Goal: Task Accomplishment & Management: Contribute content

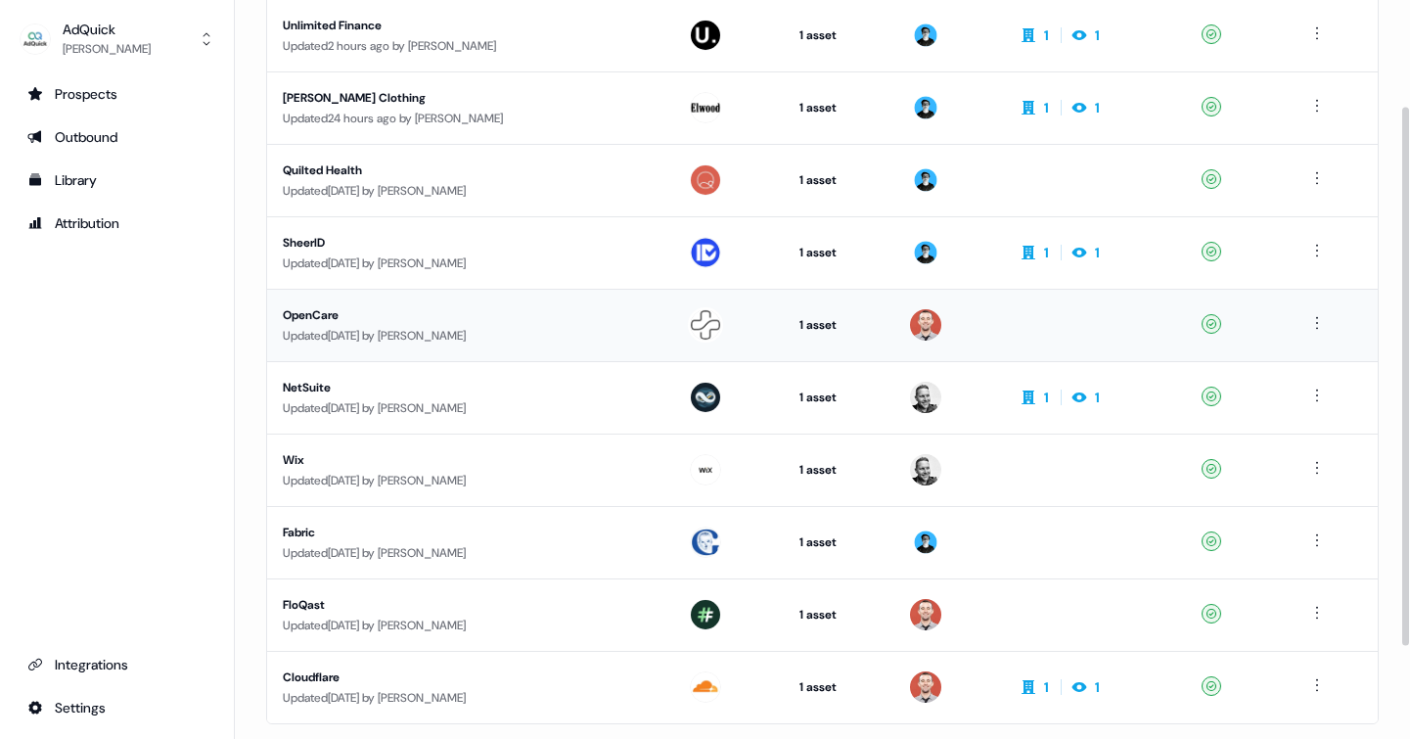
scroll to position [272, 0]
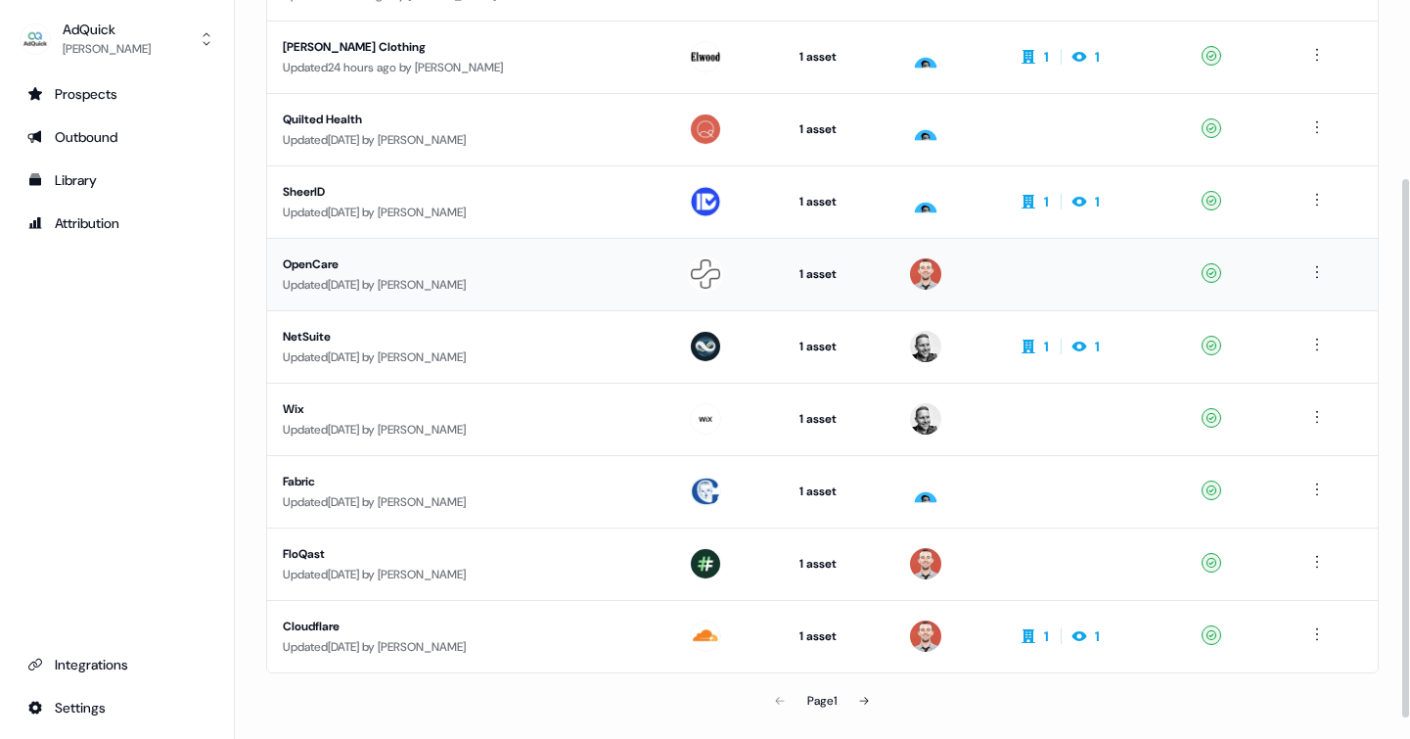
scroll to position [272, 0]
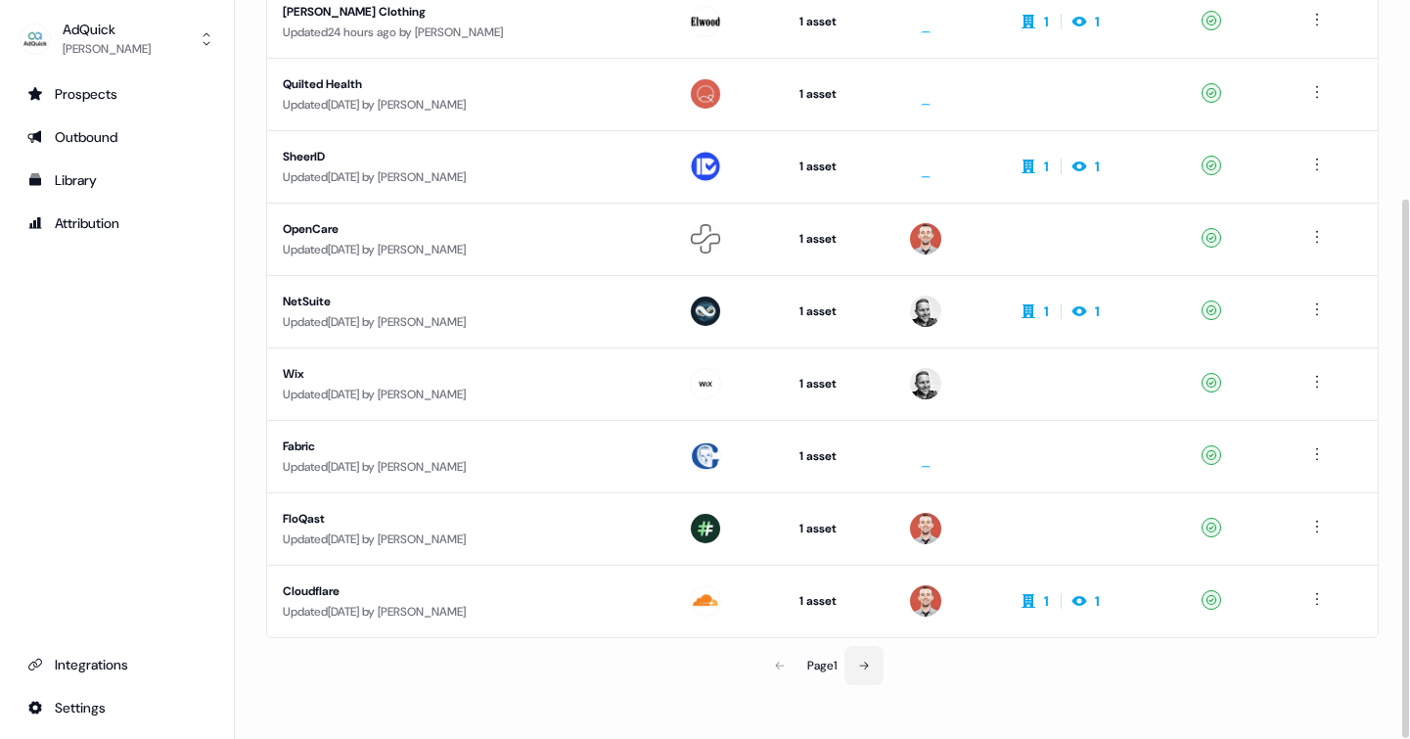
click at [865, 661] on icon at bounding box center [864, 666] width 12 height 12
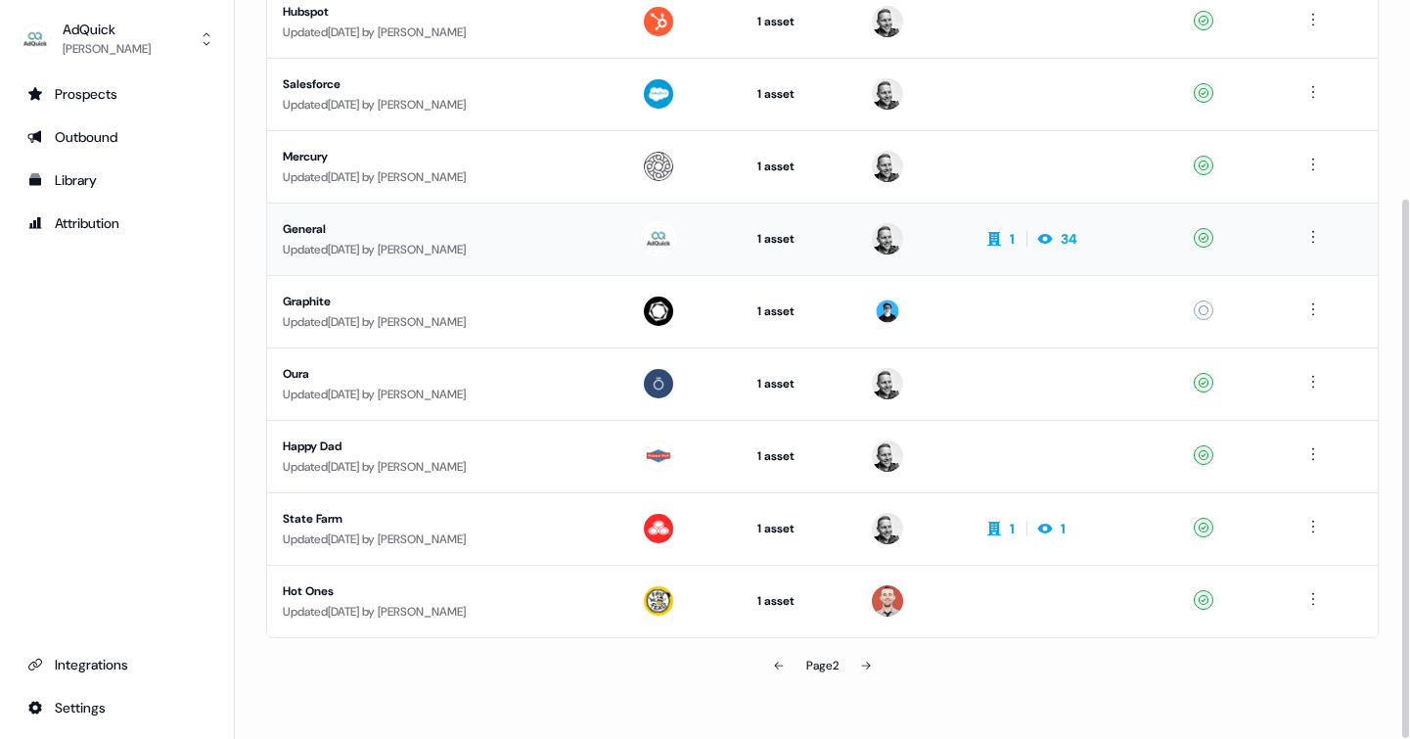
click at [314, 228] on div "General" at bounding box center [446, 229] width 327 height 20
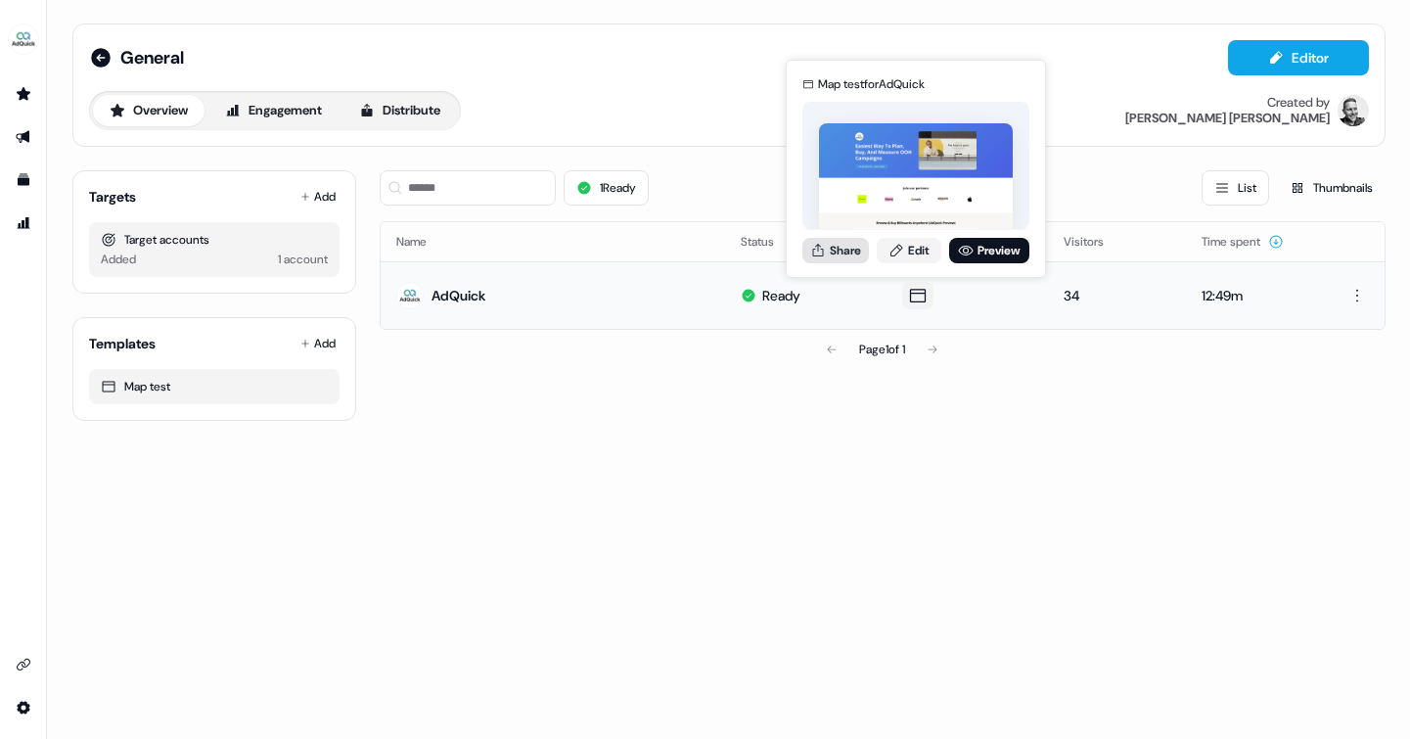
click at [850, 249] on button "Share" at bounding box center [835, 250] width 67 height 25
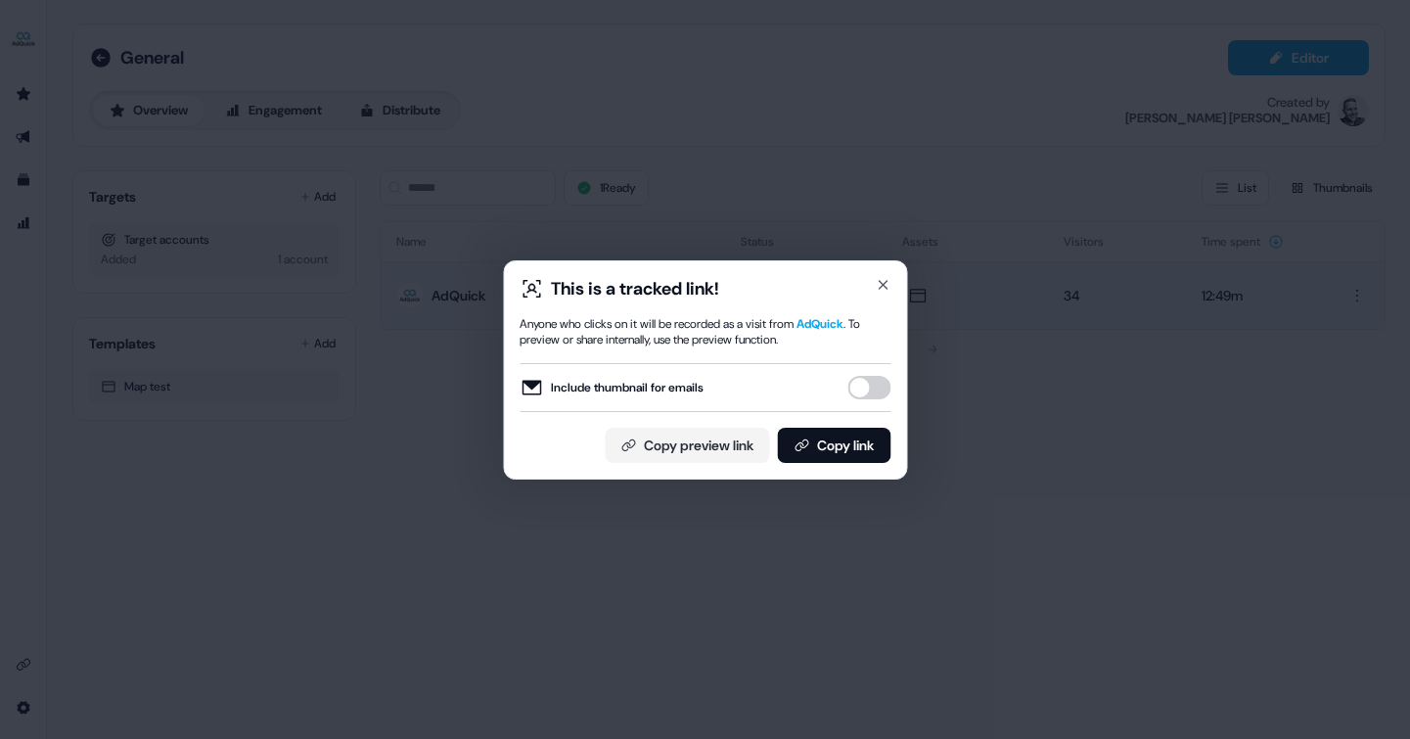
click at [871, 383] on button "Include thumbnail for emails" at bounding box center [868, 387] width 43 height 23
click at [828, 444] on button "Copy link" at bounding box center [834, 445] width 114 height 35
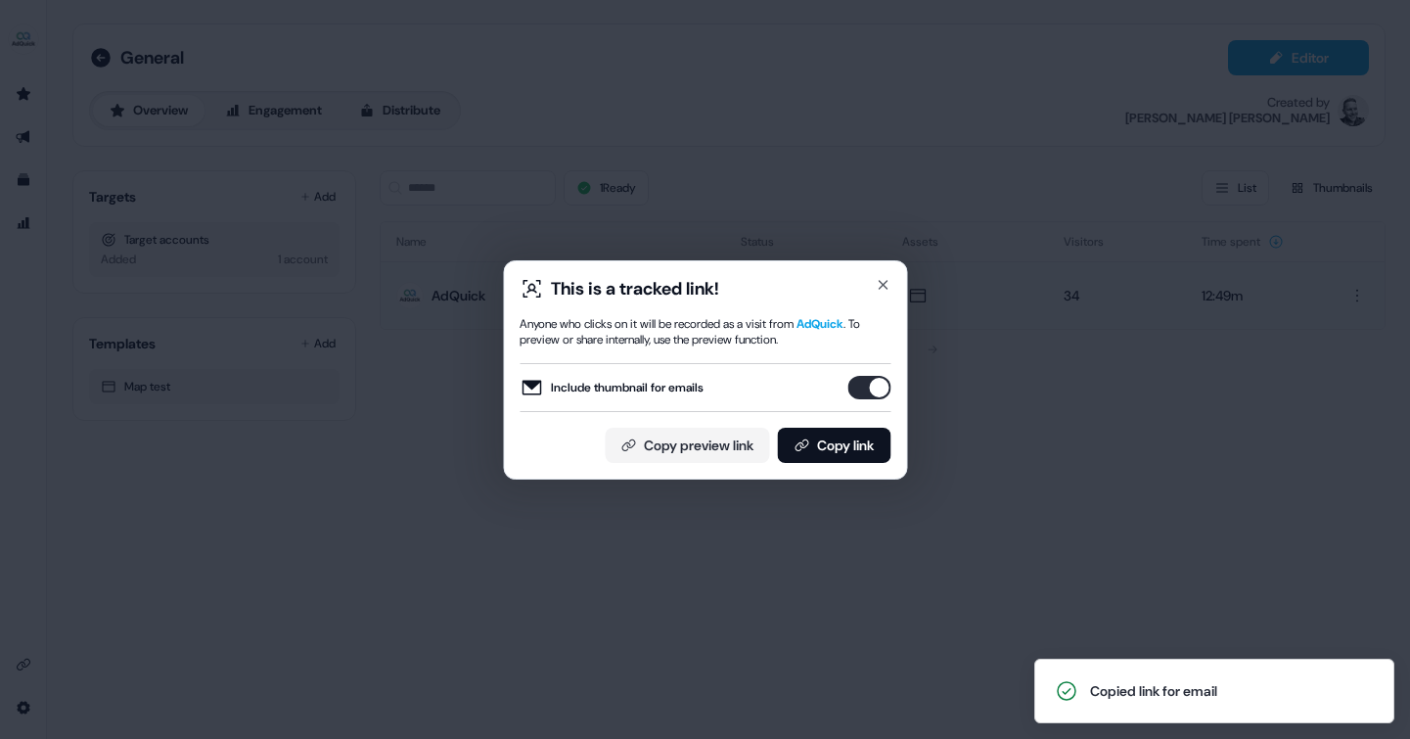
click at [873, 389] on button "Include thumbnail for emails" at bounding box center [868, 387] width 43 height 23
click at [843, 455] on button "Copy link" at bounding box center [834, 445] width 114 height 35
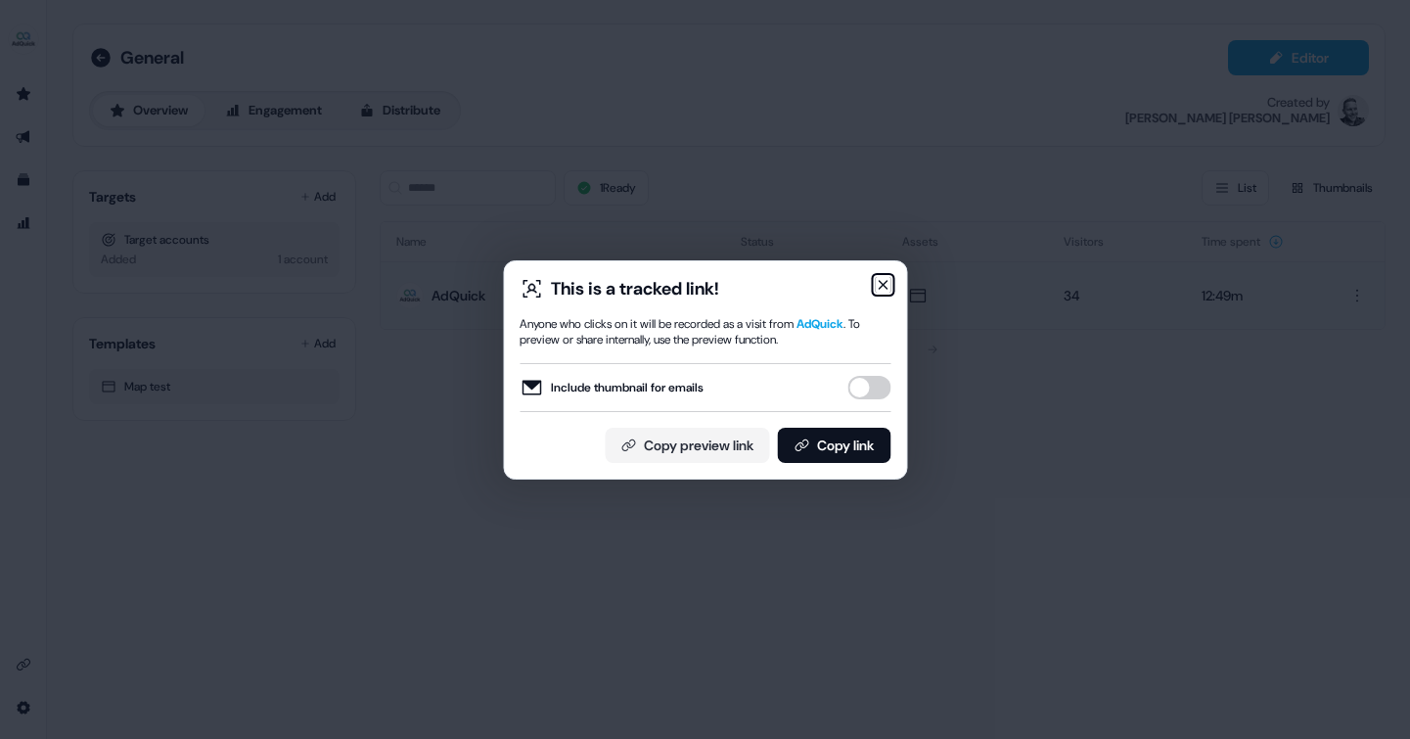
click at [886, 285] on icon "button" at bounding box center [883, 285] width 16 height 16
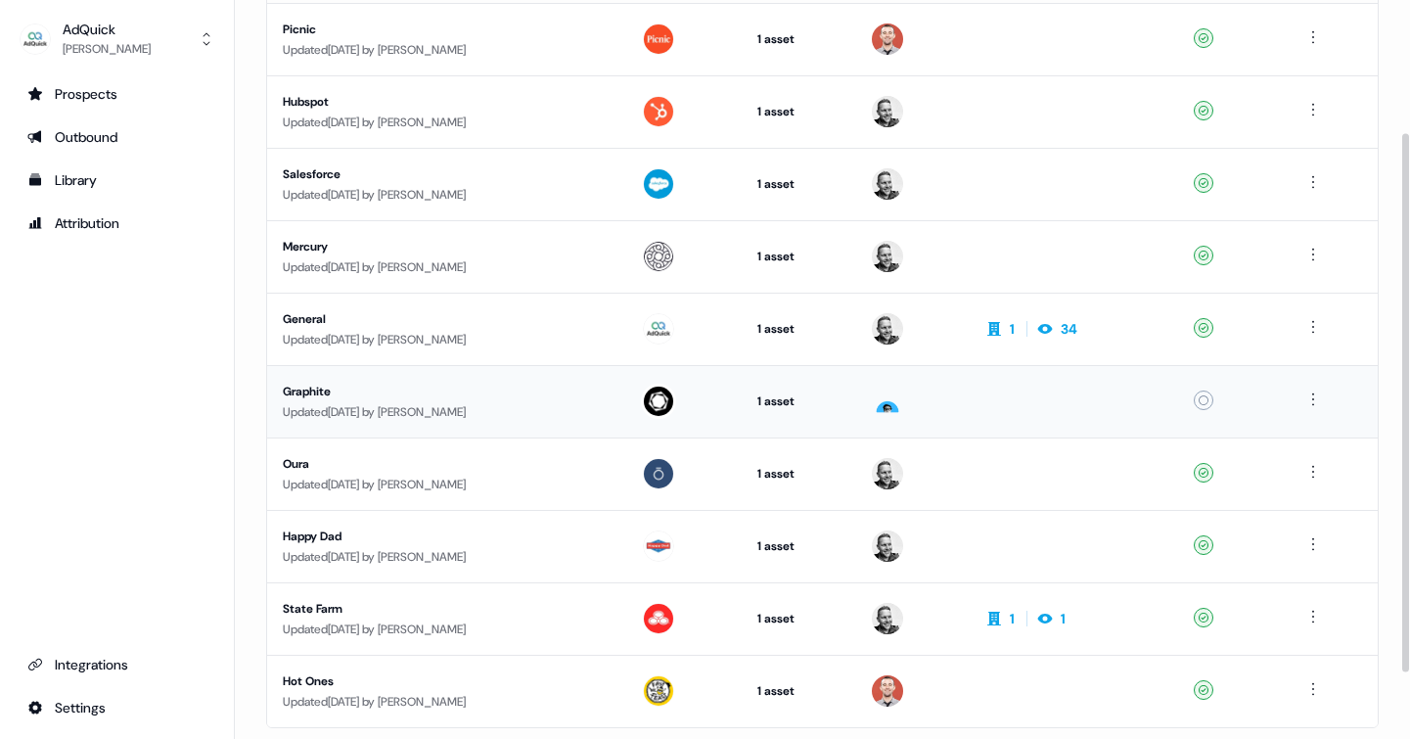
scroll to position [272, 0]
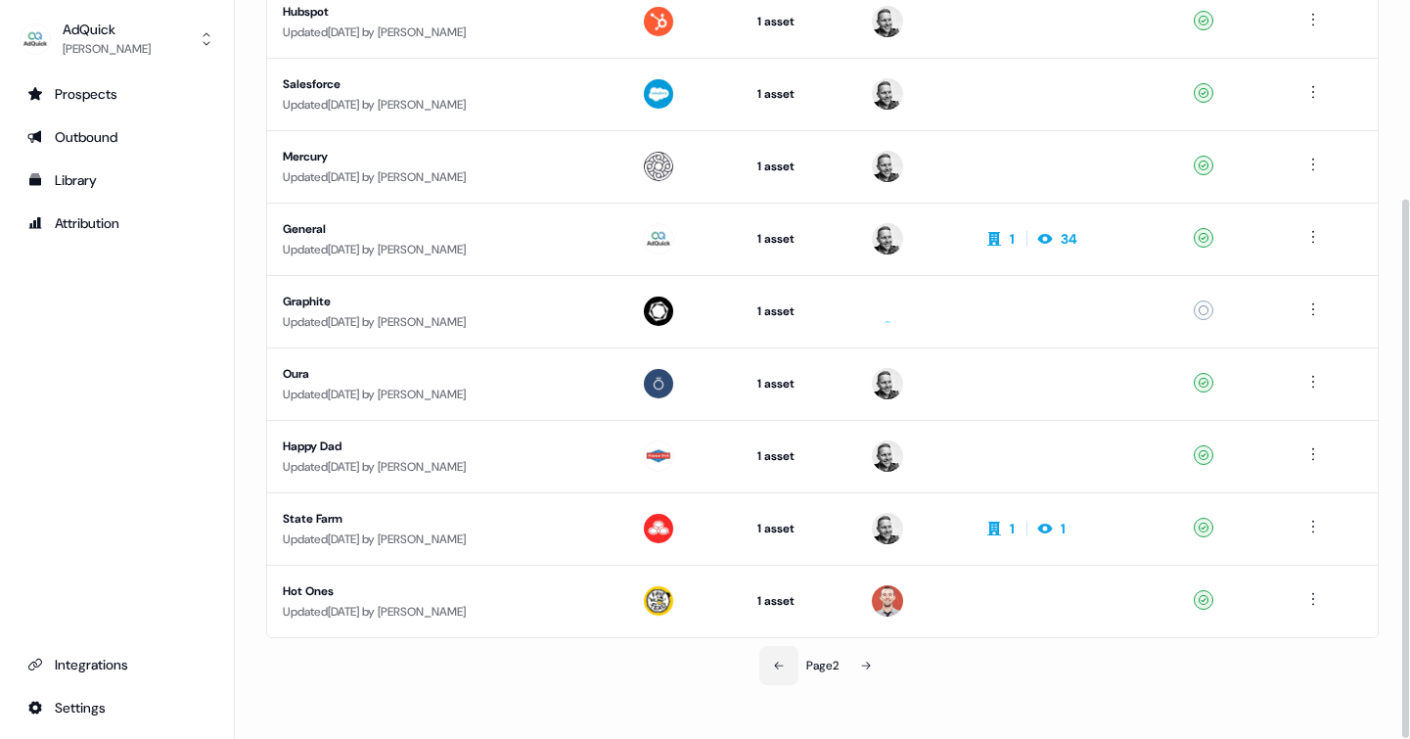
click at [768, 667] on button at bounding box center [778, 665] width 39 height 39
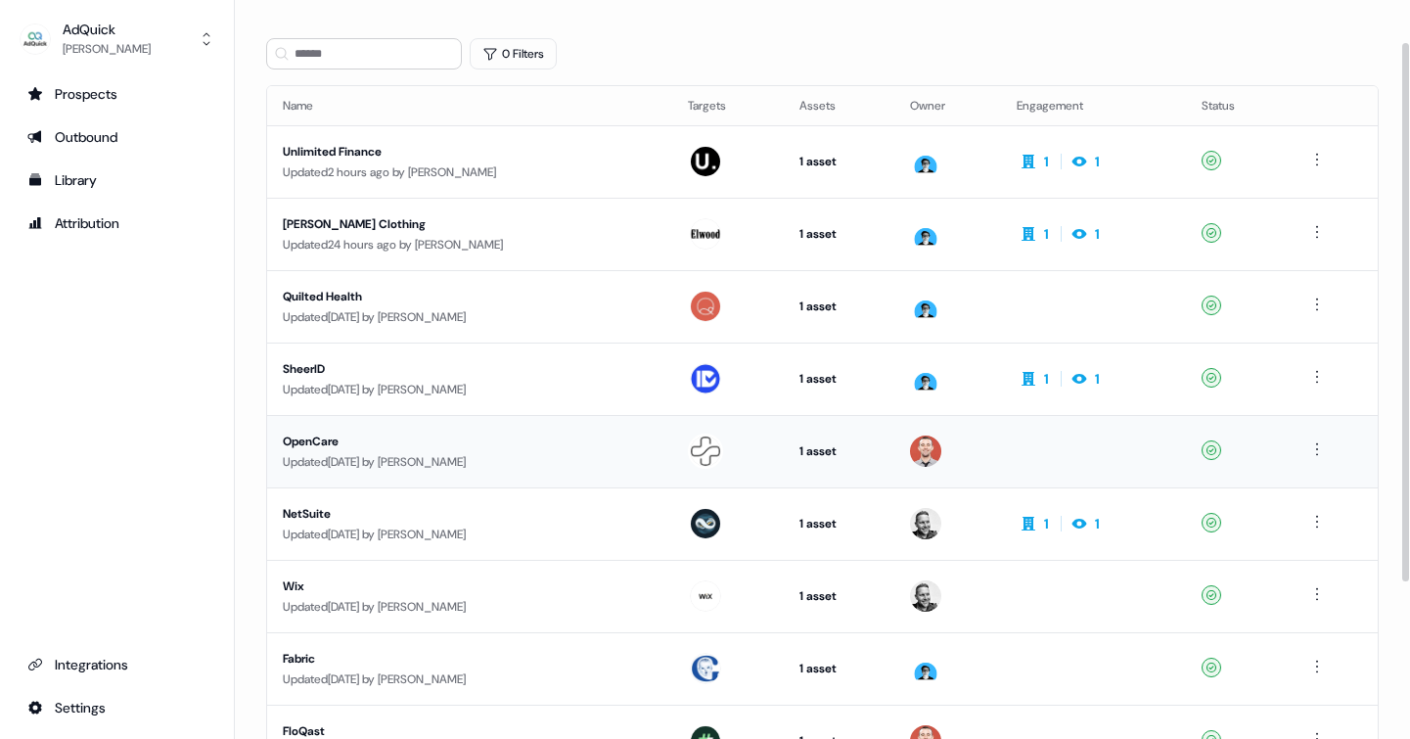
scroll to position [73, 0]
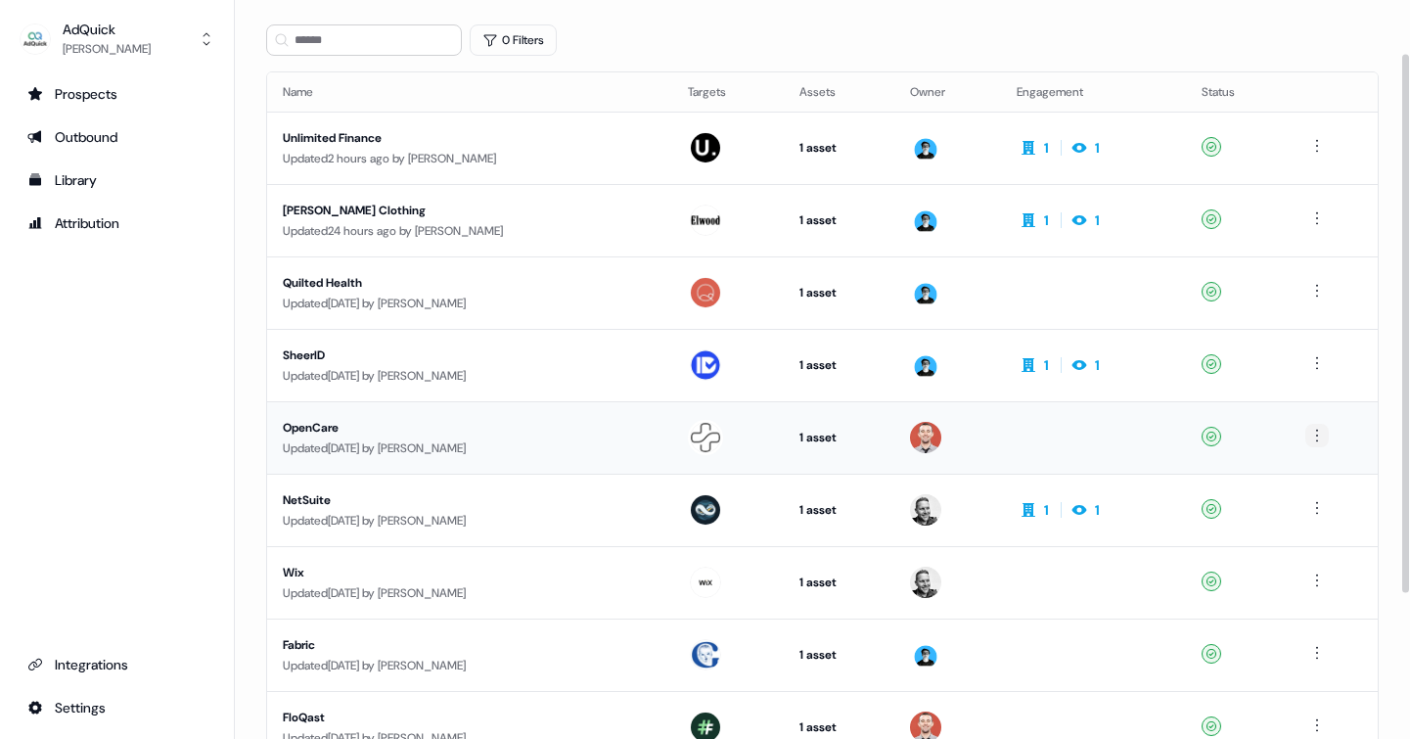
click at [1323, 434] on html "For the best experience switch devices to a bigger screen. Go to Userled.io AdQ…" at bounding box center [705, 369] width 1410 height 739
click at [1305, 480] on div "Duplicate" at bounding box center [1317, 471] width 115 height 31
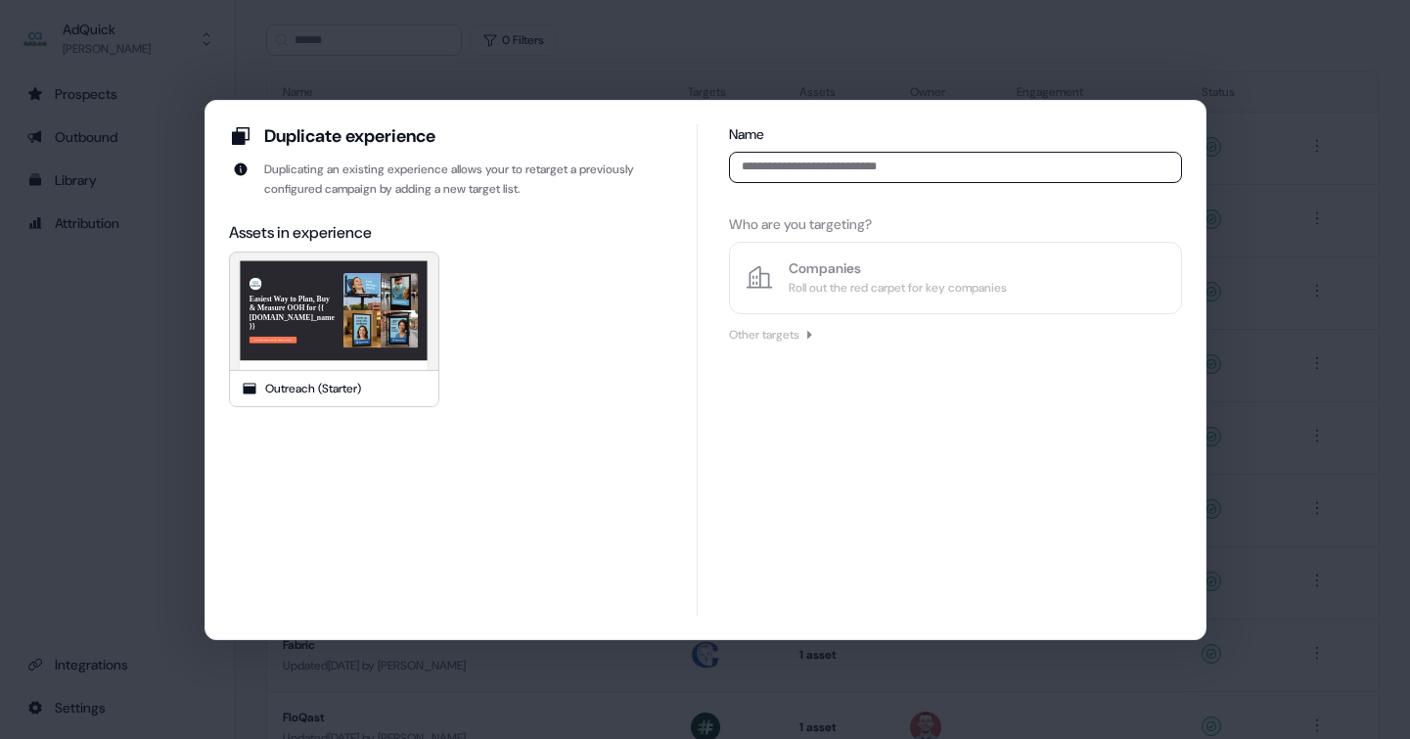
click at [842, 171] on input at bounding box center [955, 167] width 452 height 31
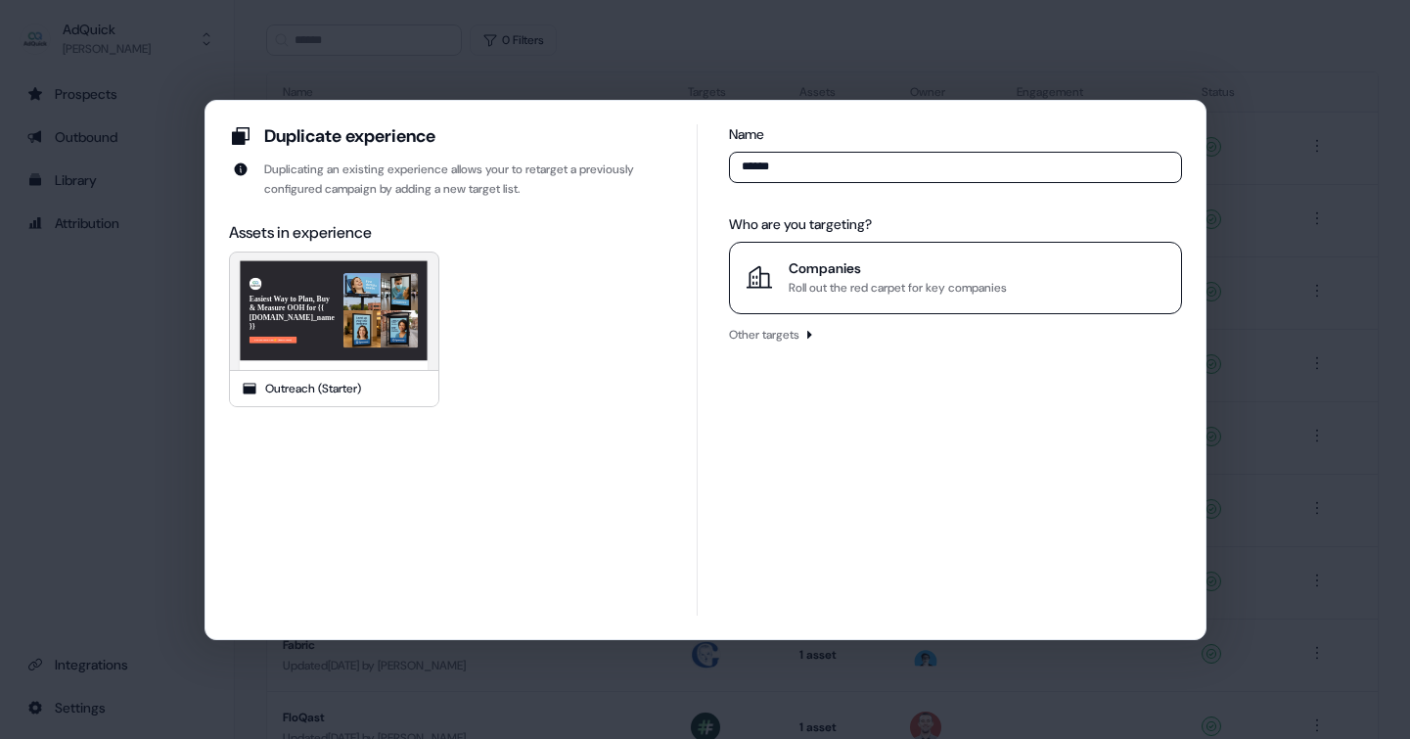
type input "******"
click at [850, 284] on div "Roll out the red carpet for key companies" at bounding box center [898, 288] width 218 height 20
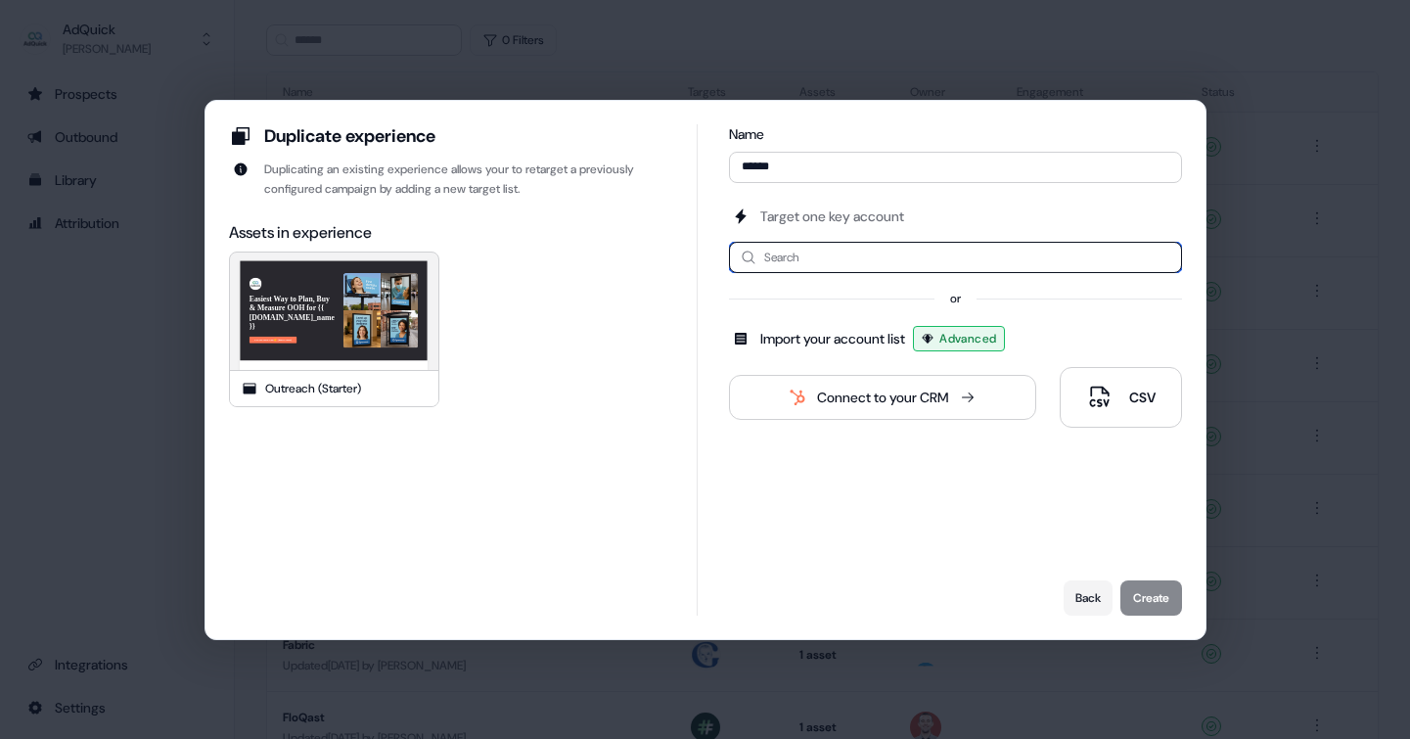
click at [834, 258] on input at bounding box center [955, 257] width 452 height 31
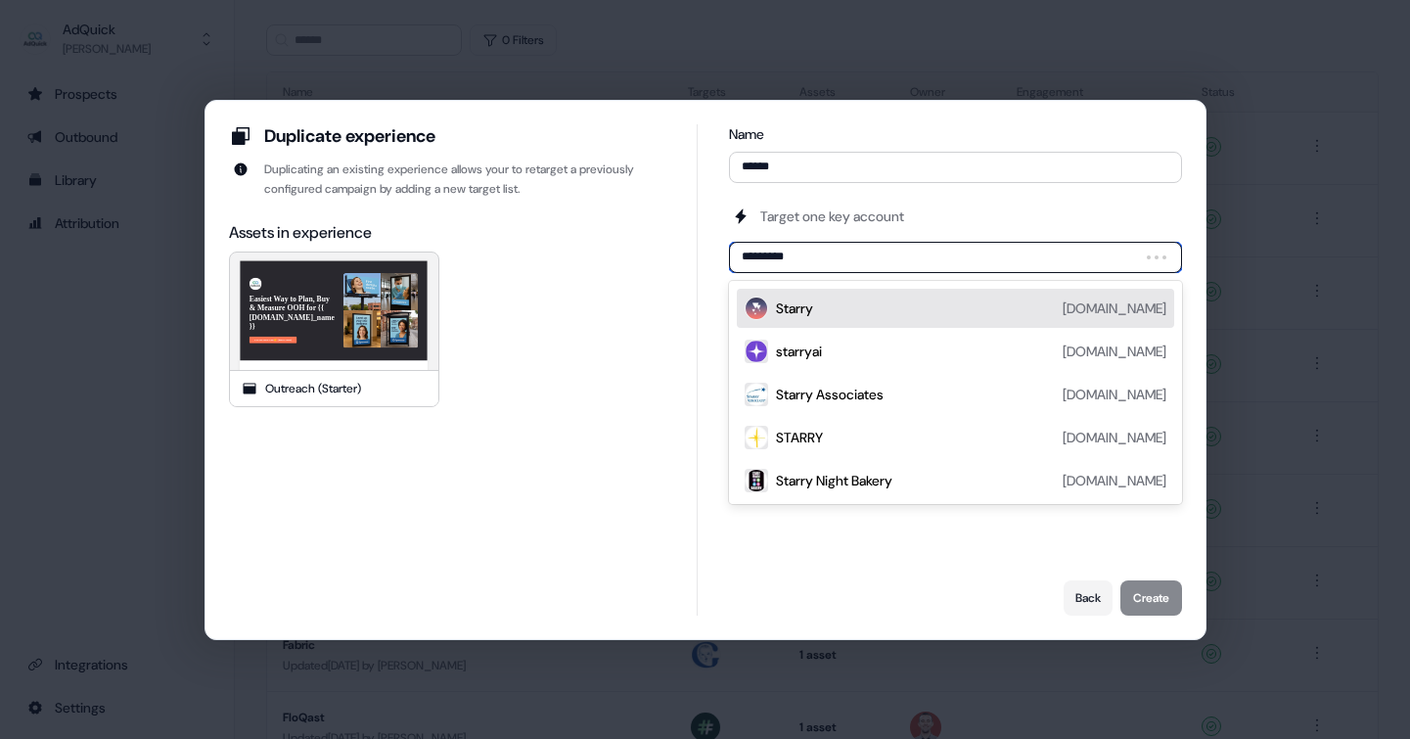
type input "**********"
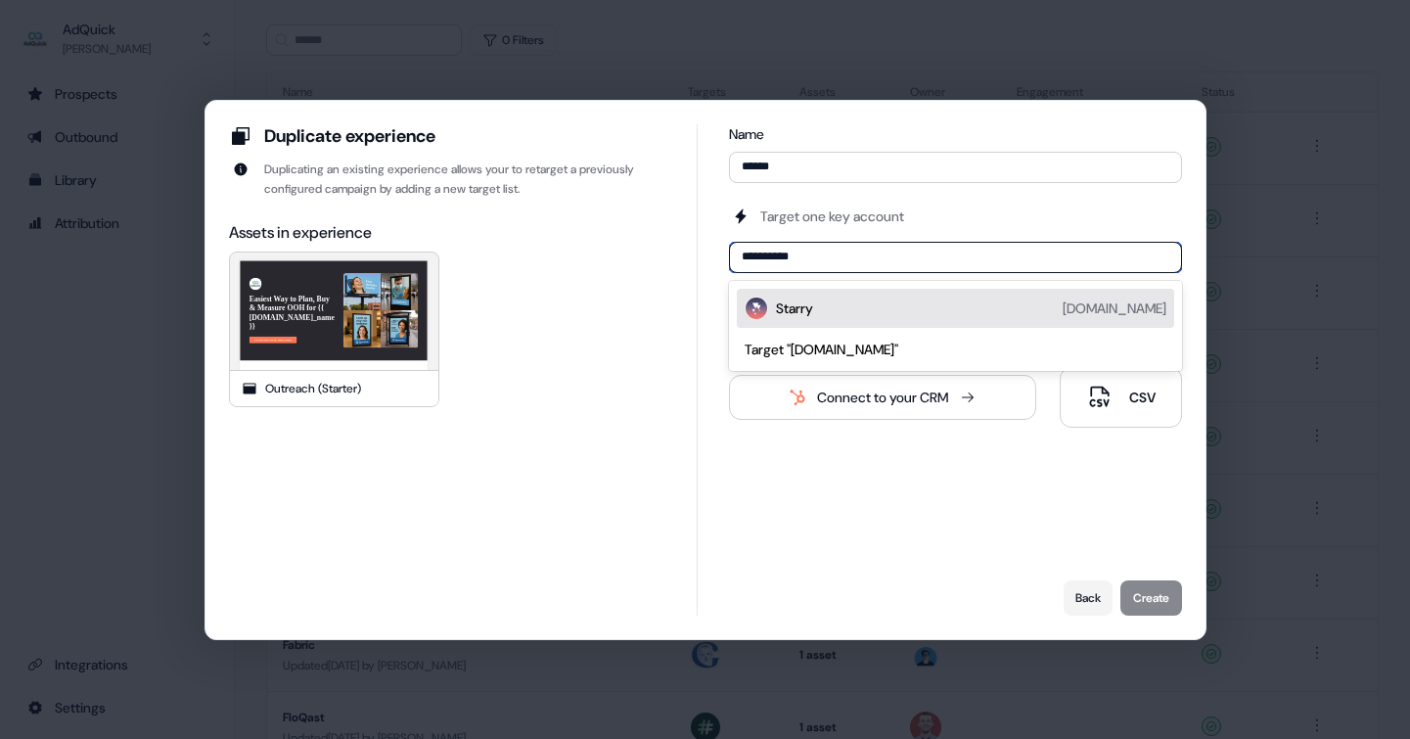
click at [870, 308] on div "Starry starry.com" at bounding box center [970, 308] width 389 height 23
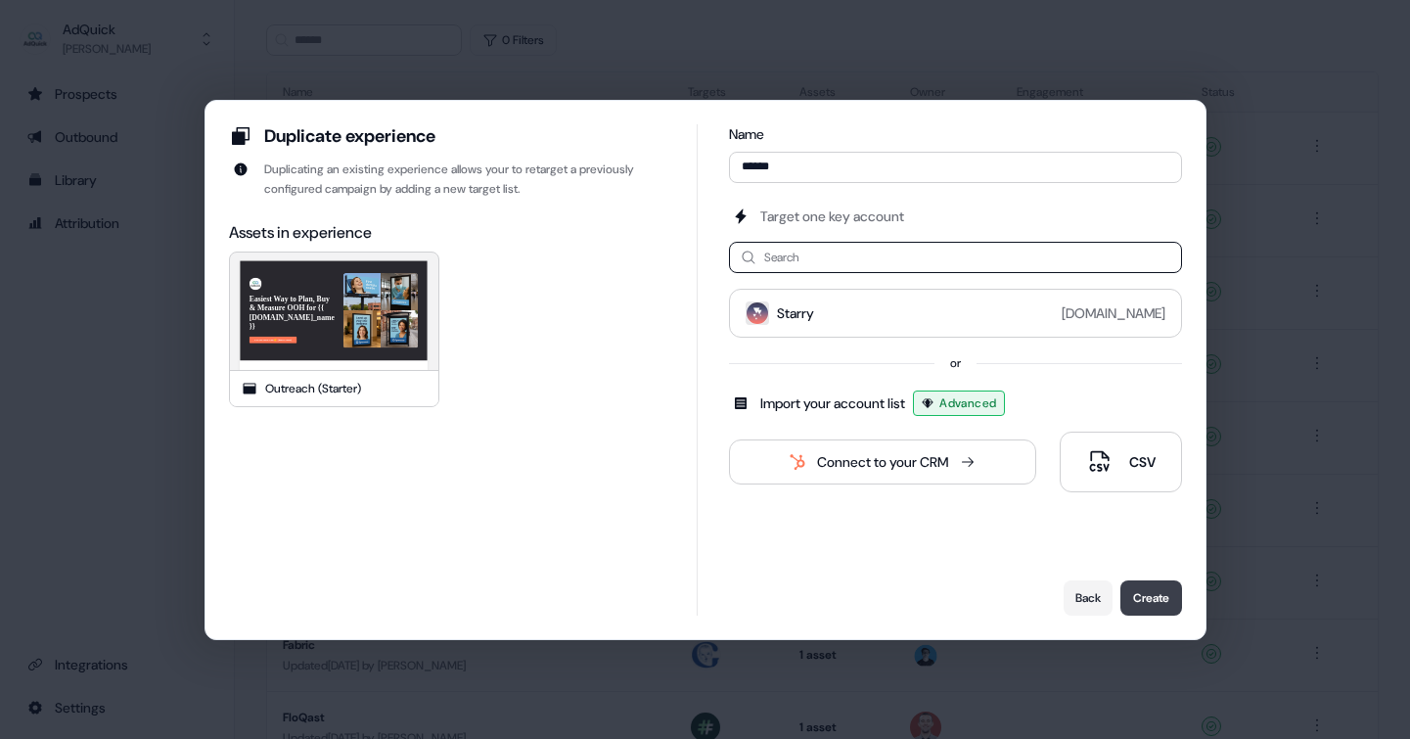
click at [1161, 602] on button "Create" at bounding box center [1152, 597] width 62 height 35
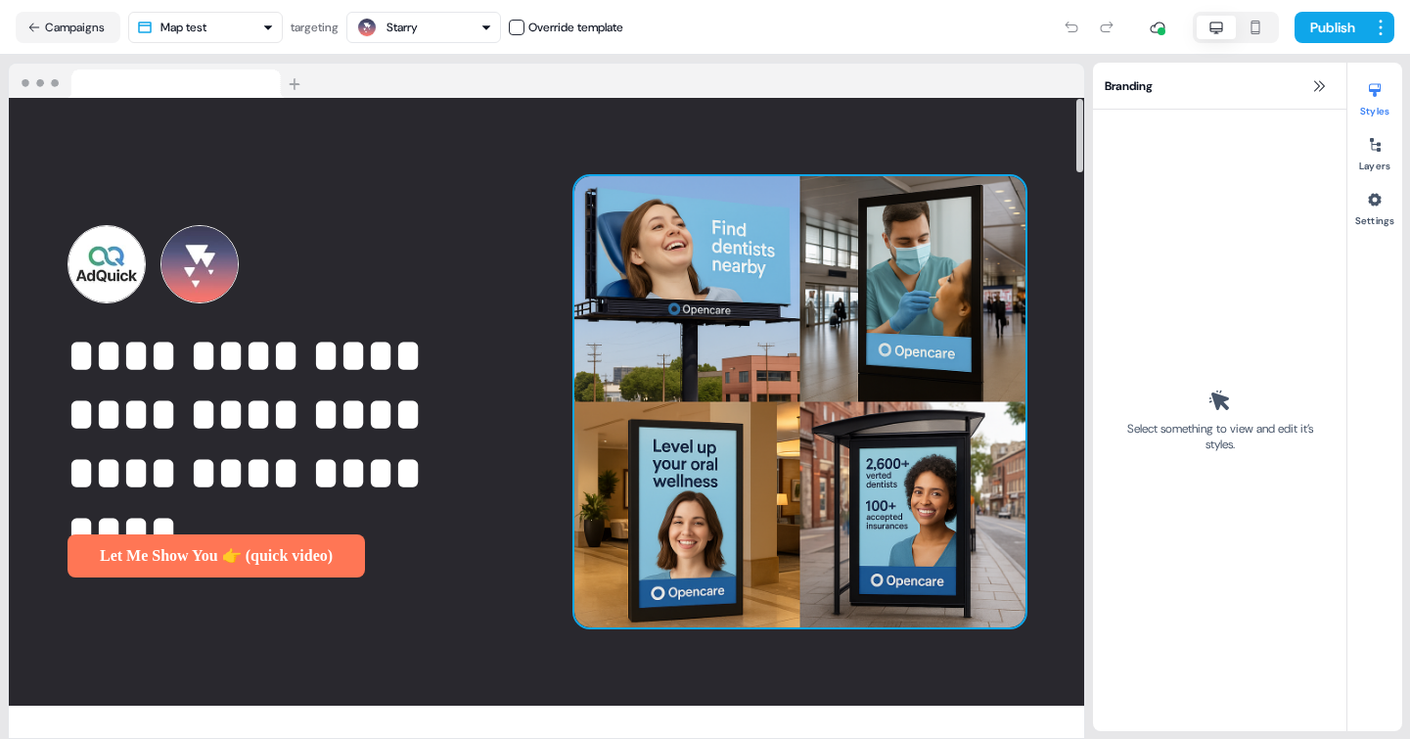
click at [813, 277] on img at bounding box center [800, 402] width 452 height 452
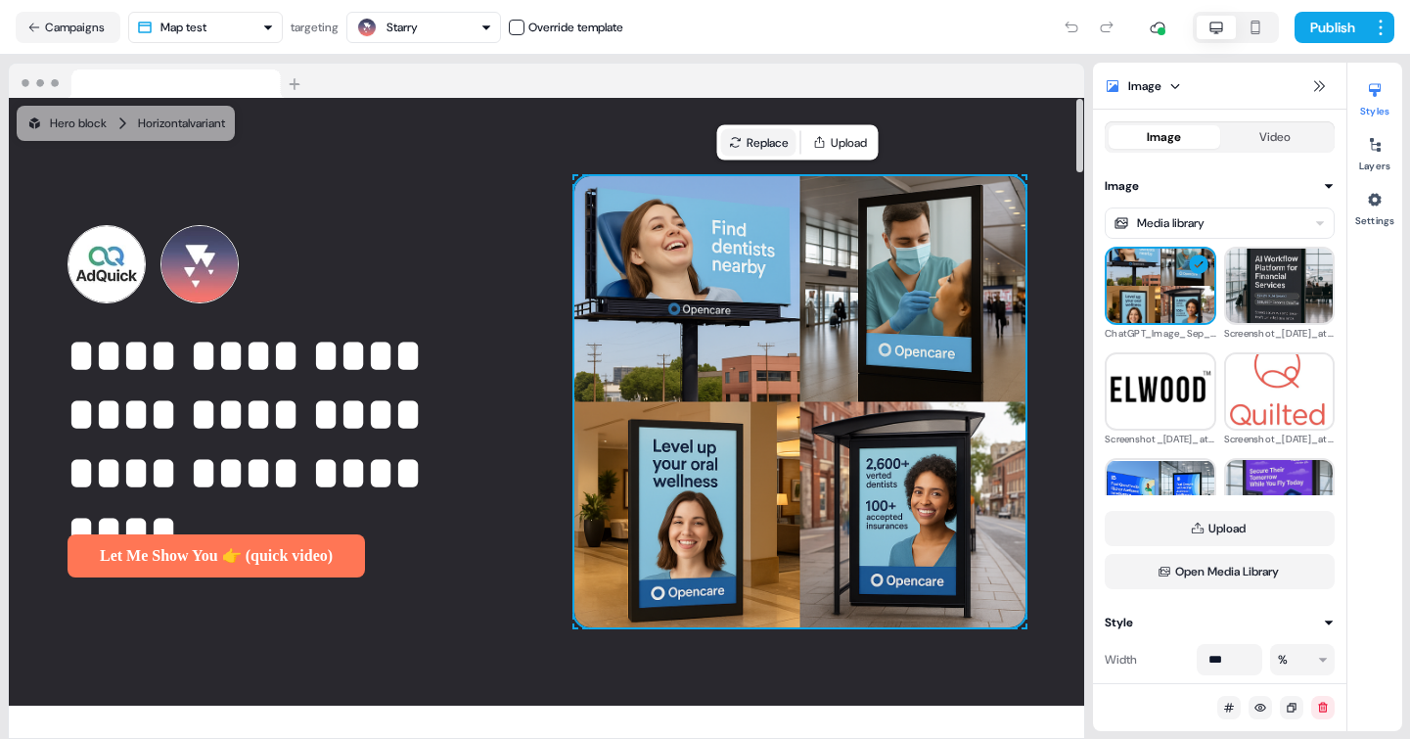
click at [770, 136] on button "Replace" at bounding box center [758, 142] width 75 height 27
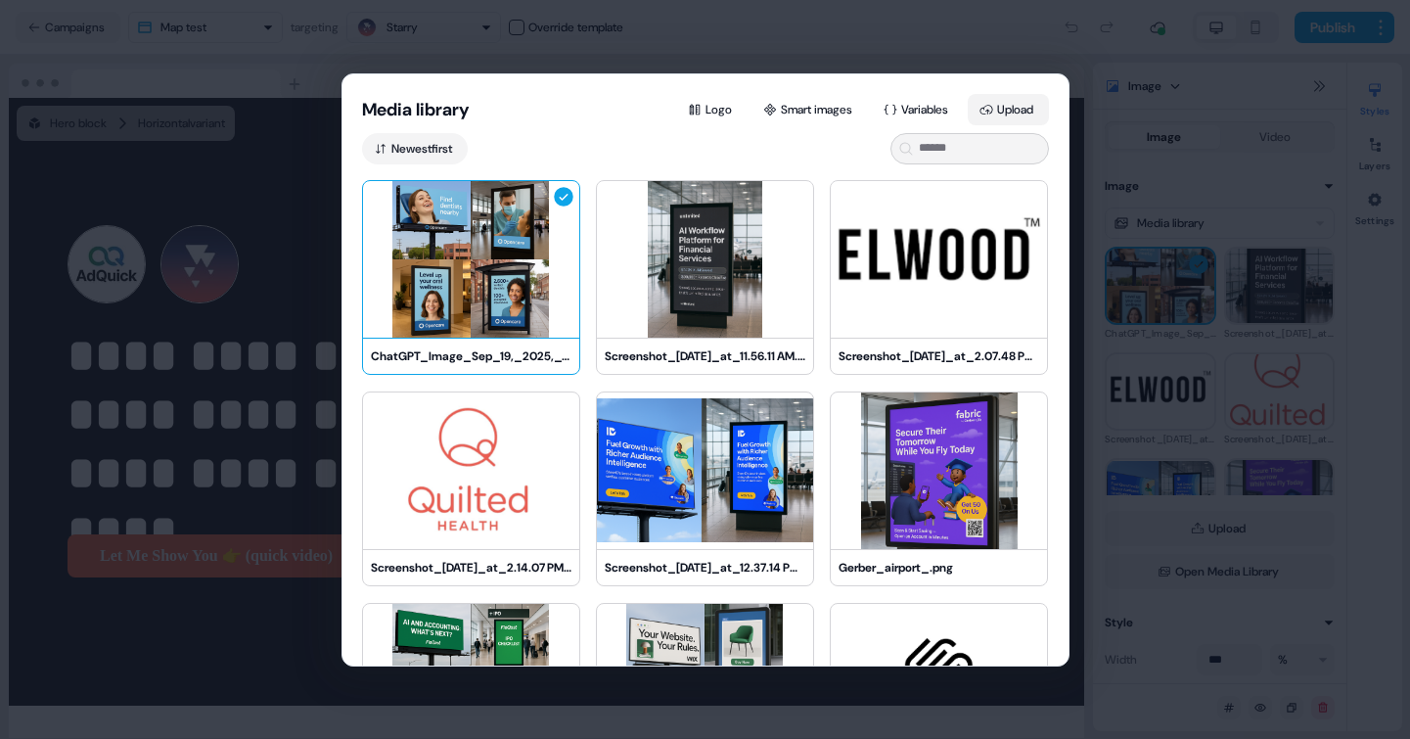
click at [1001, 113] on button "Upload" at bounding box center [1008, 109] width 81 height 31
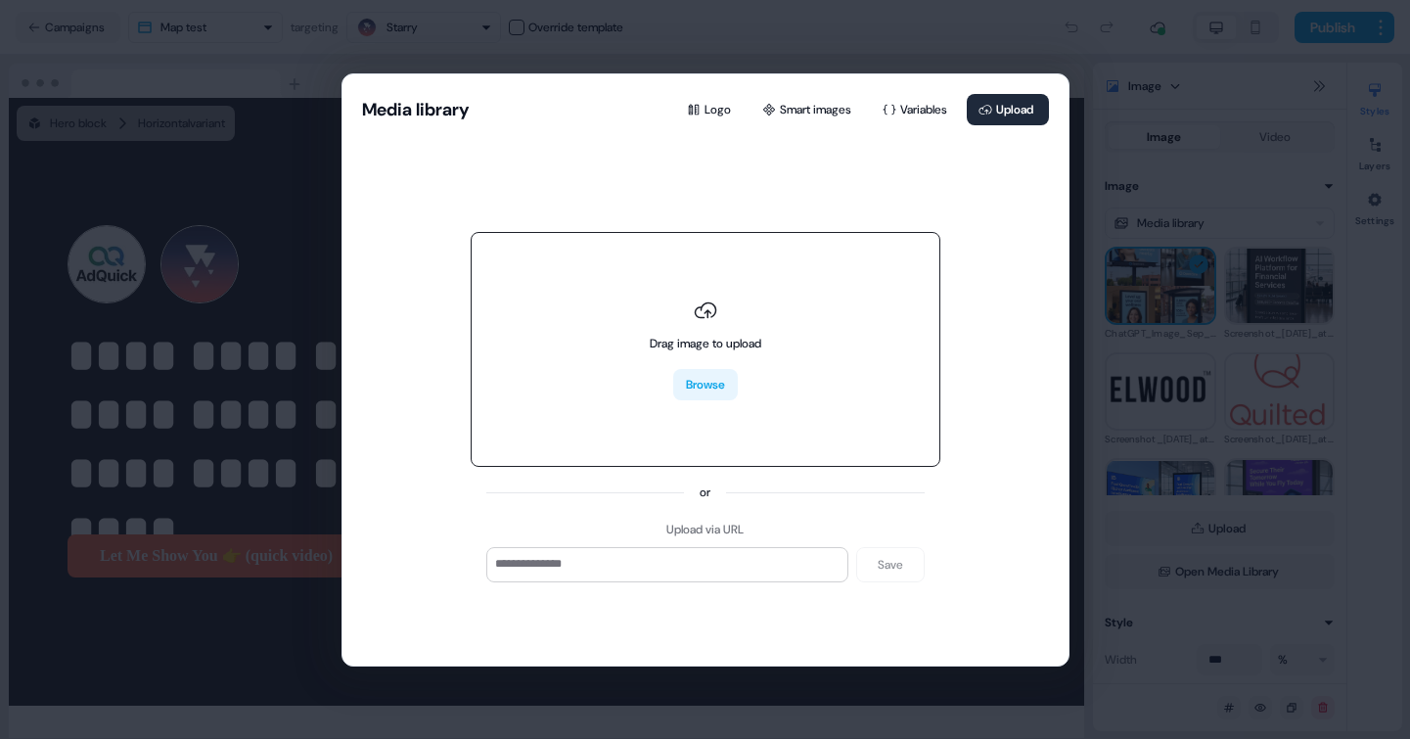
click at [685, 381] on button "Browse" at bounding box center [705, 384] width 65 height 31
type input "**********"
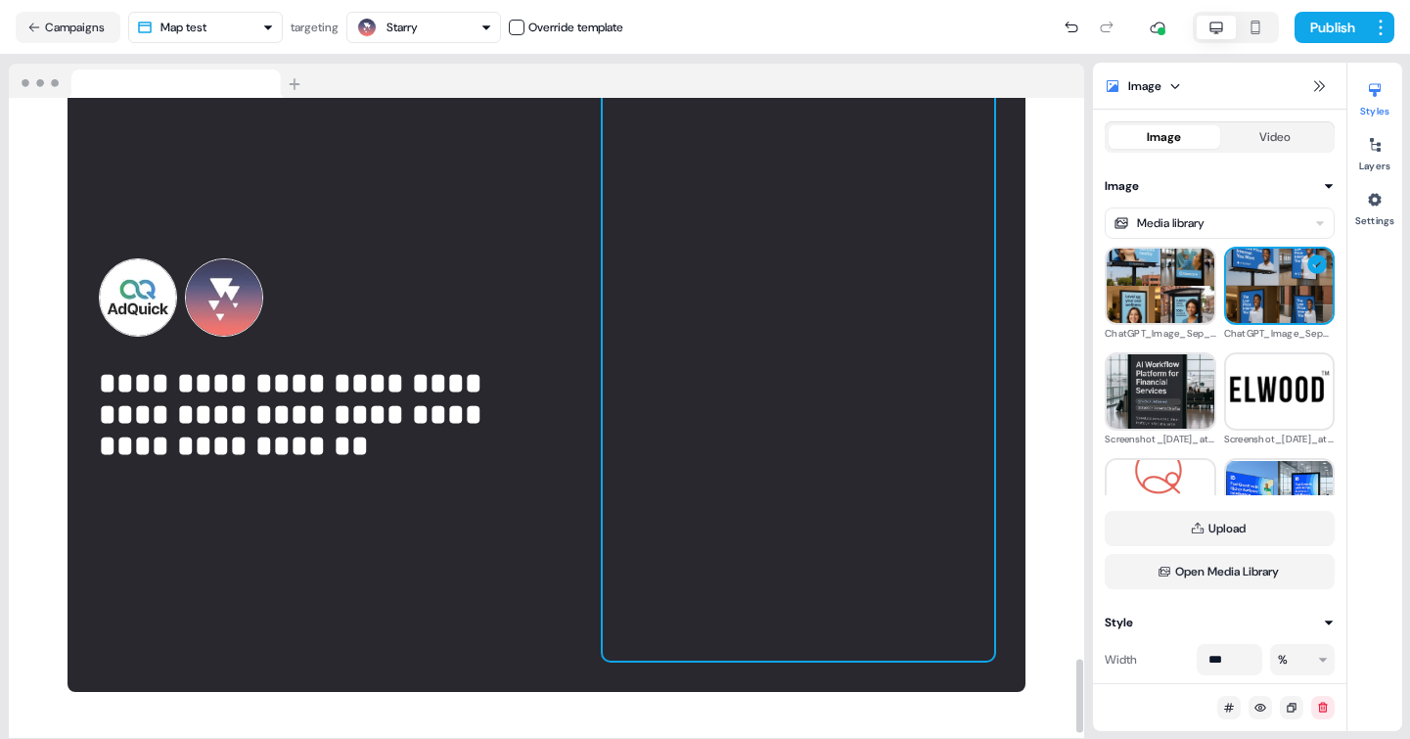
scroll to position [4857, 0]
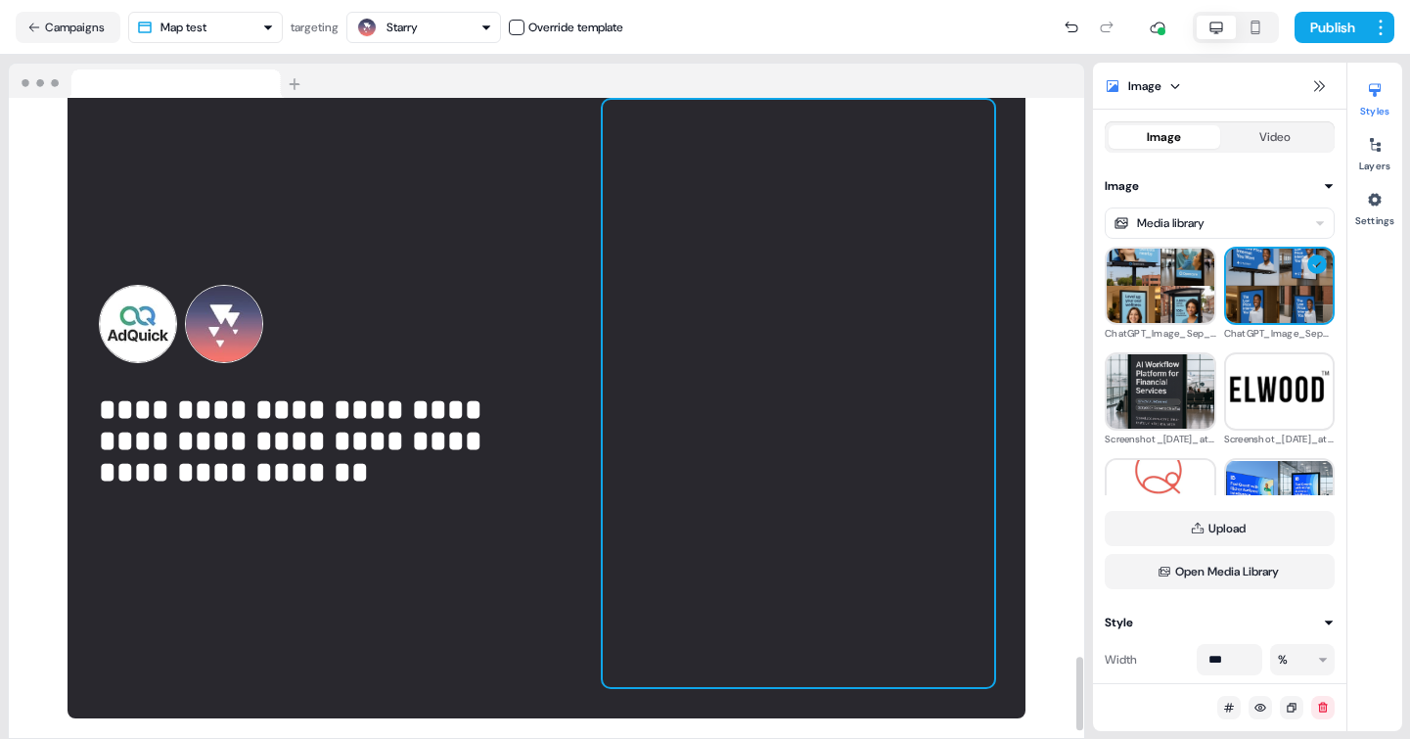
click at [934, 357] on div at bounding box center [798, 393] width 391 height 587
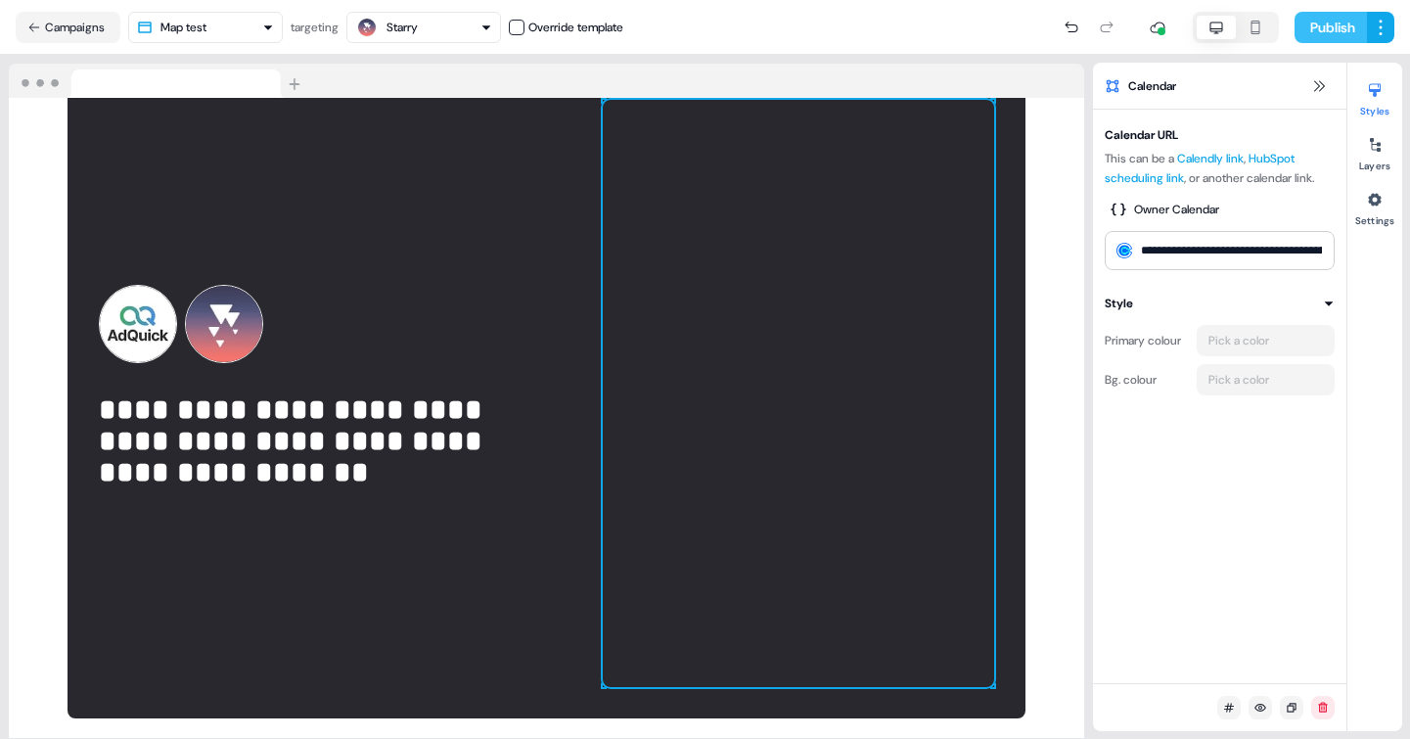
click at [1327, 27] on button "Publish" at bounding box center [1331, 27] width 72 height 31
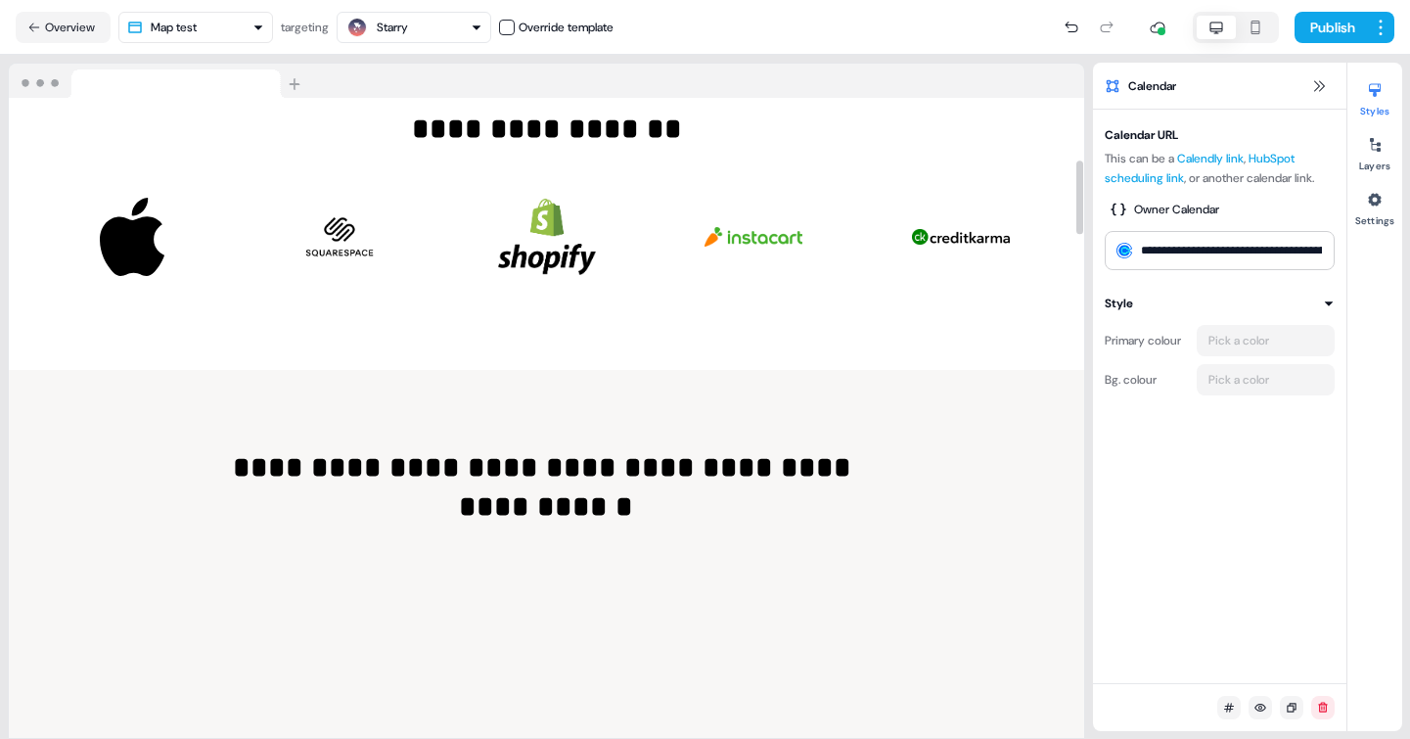
scroll to position [0, 0]
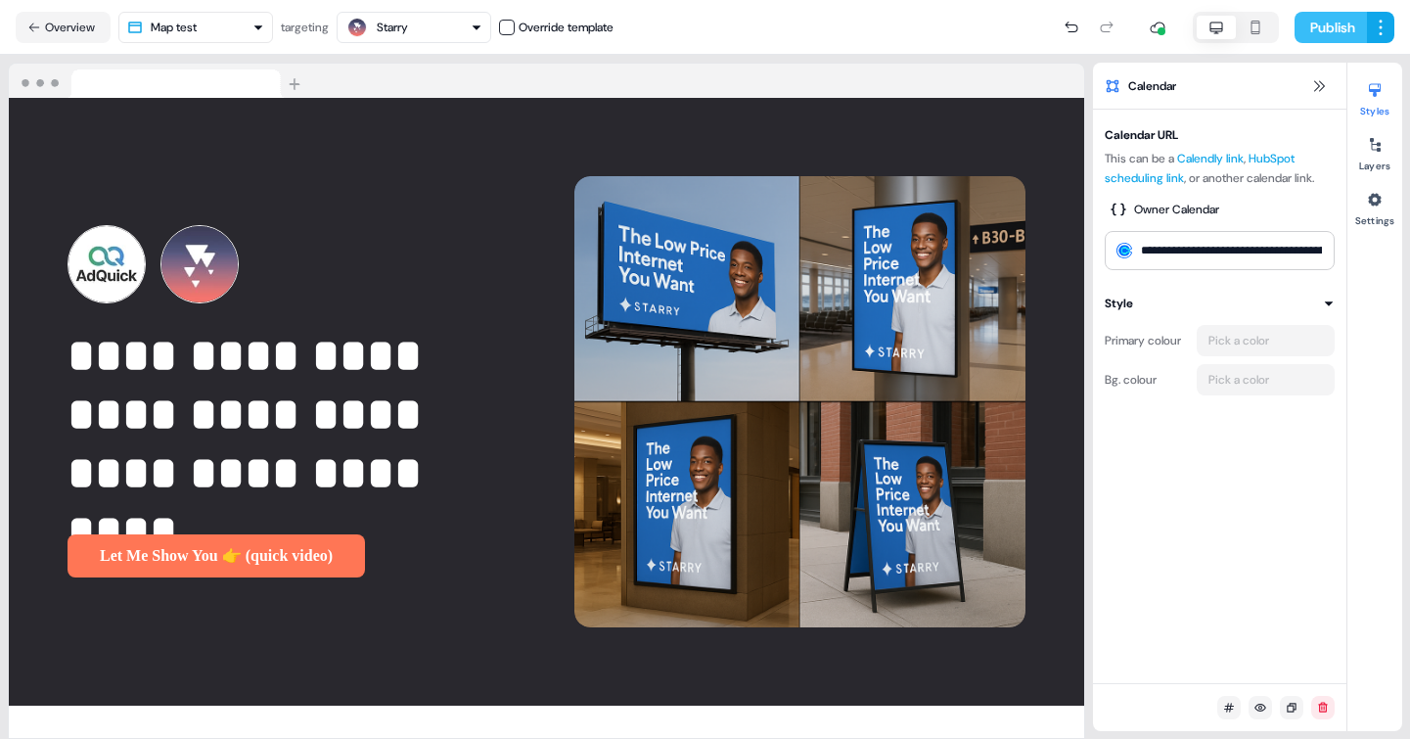
click at [1339, 20] on button "Publish" at bounding box center [1331, 27] width 72 height 31
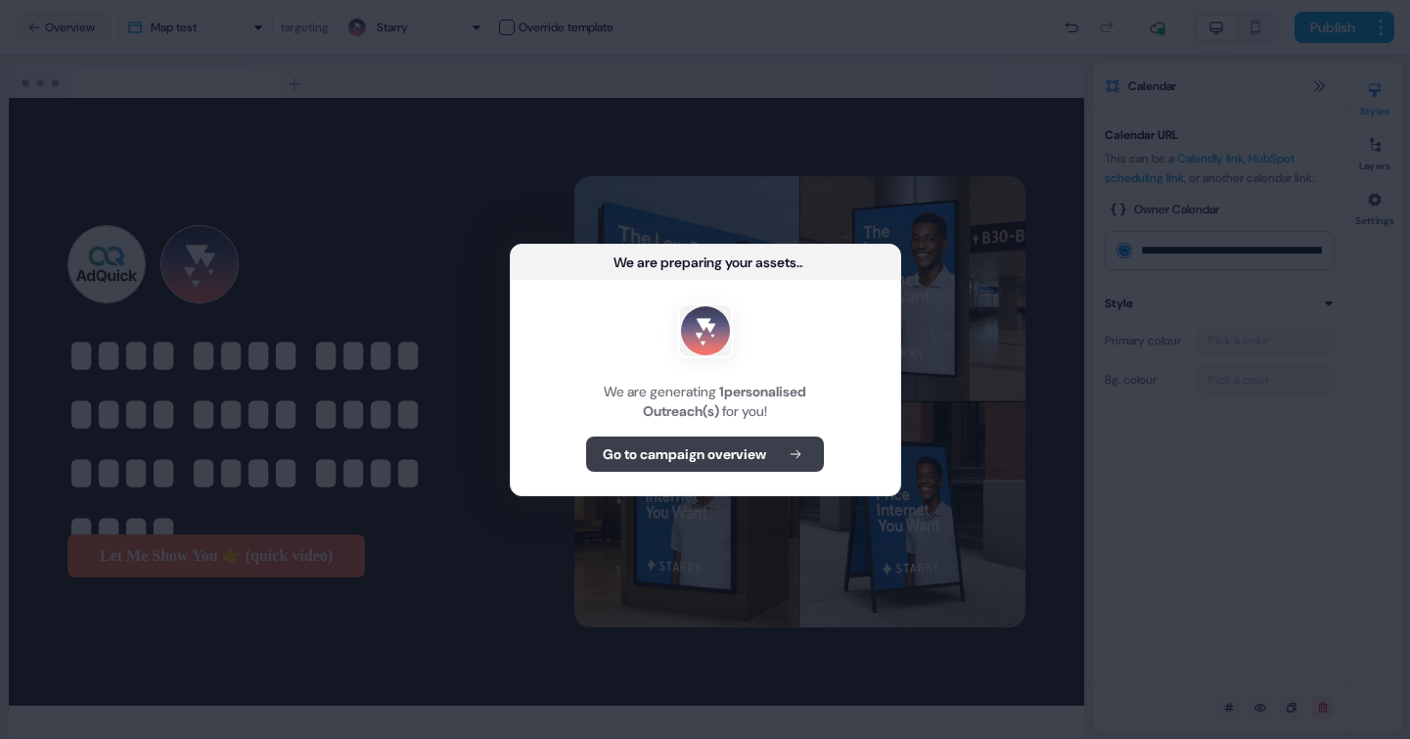
click at [716, 448] on b "Go to campaign overview" at bounding box center [684, 454] width 163 height 20
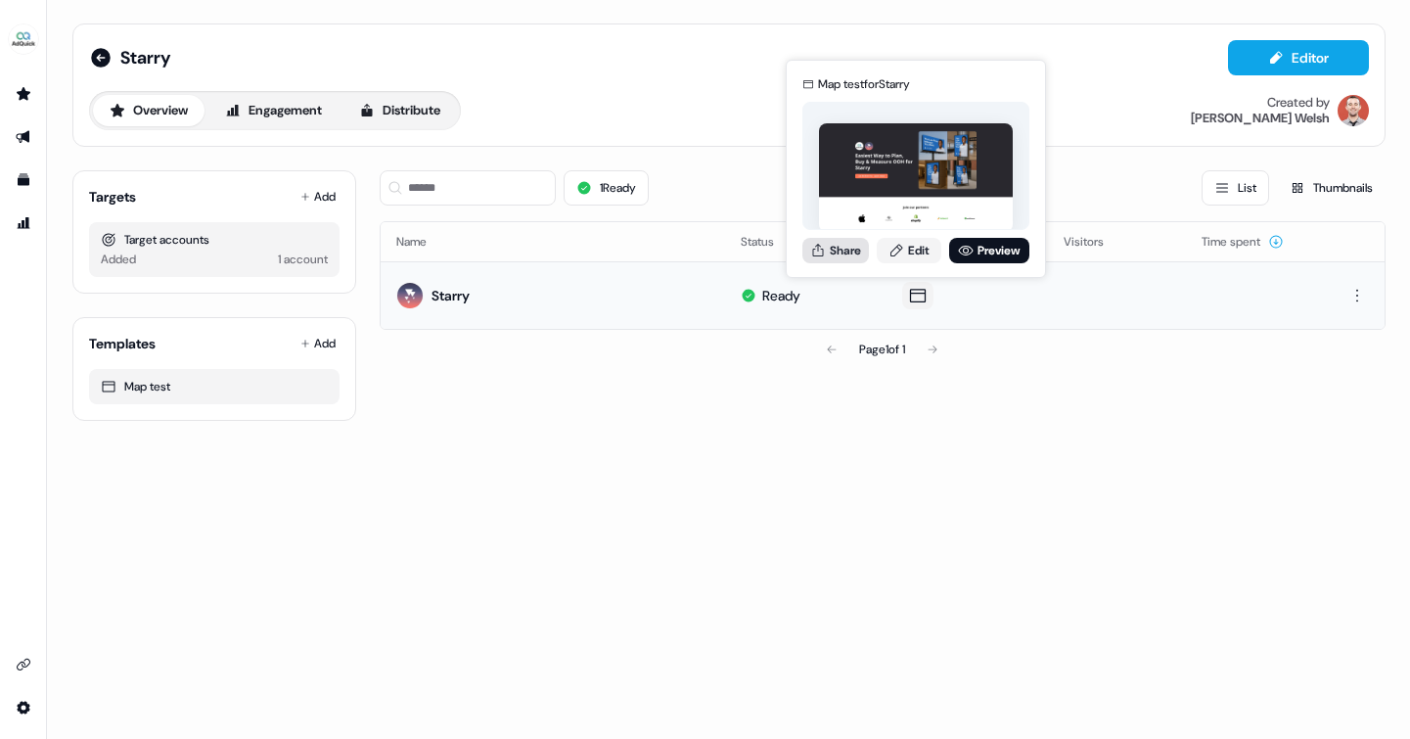
click at [837, 246] on button "Share" at bounding box center [835, 250] width 67 height 25
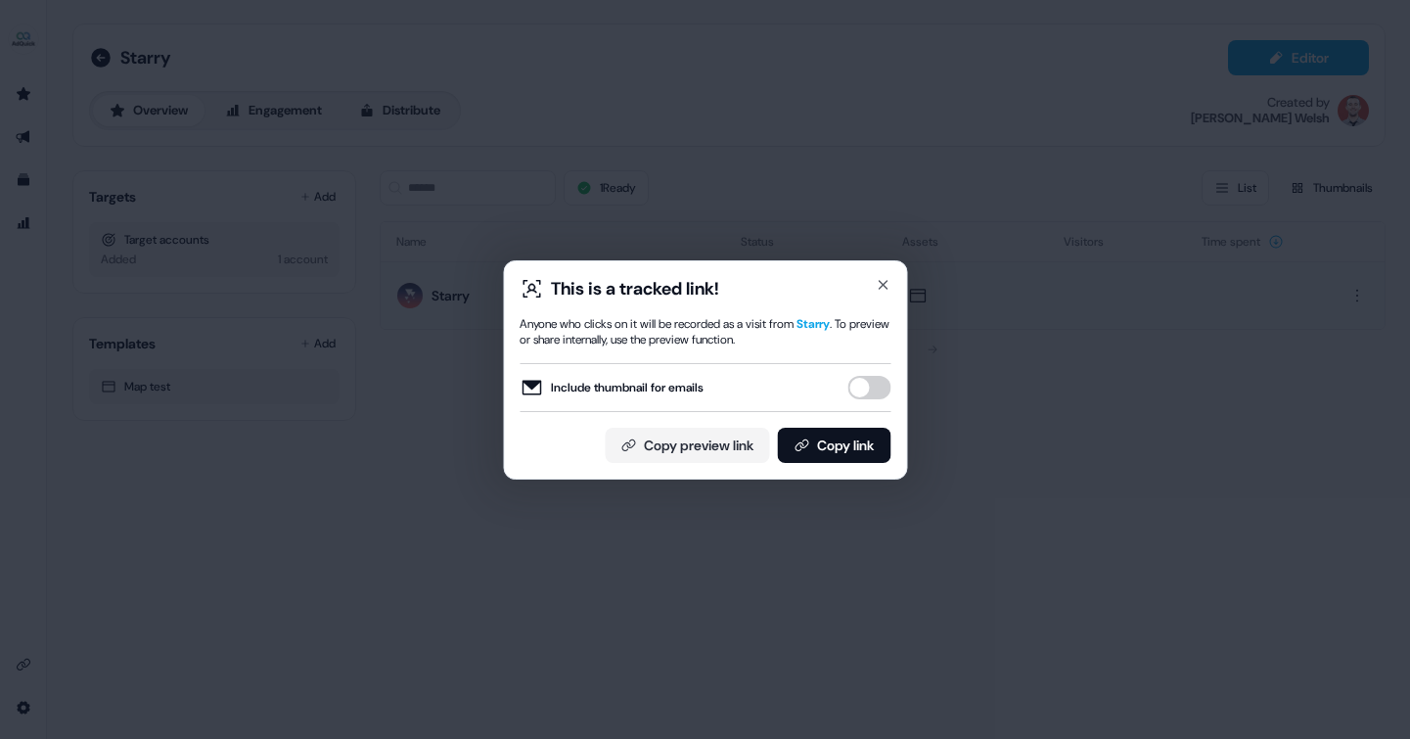
click at [868, 389] on button "Include thumbnail for emails" at bounding box center [868, 387] width 43 height 23
click at [827, 441] on button "Copy link" at bounding box center [834, 445] width 114 height 35
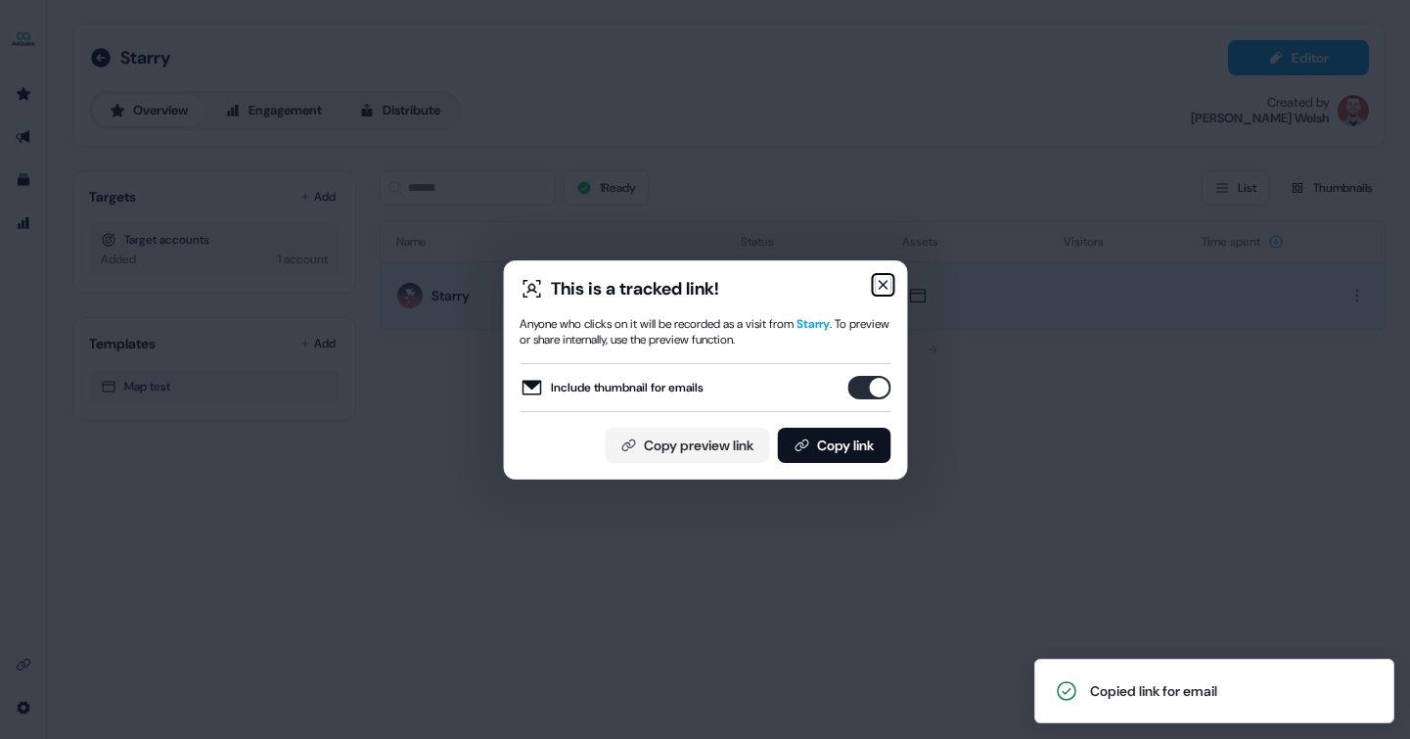
click at [889, 281] on icon "button" at bounding box center [883, 285] width 16 height 16
